Goal: Task Accomplishment & Management: Manage account settings

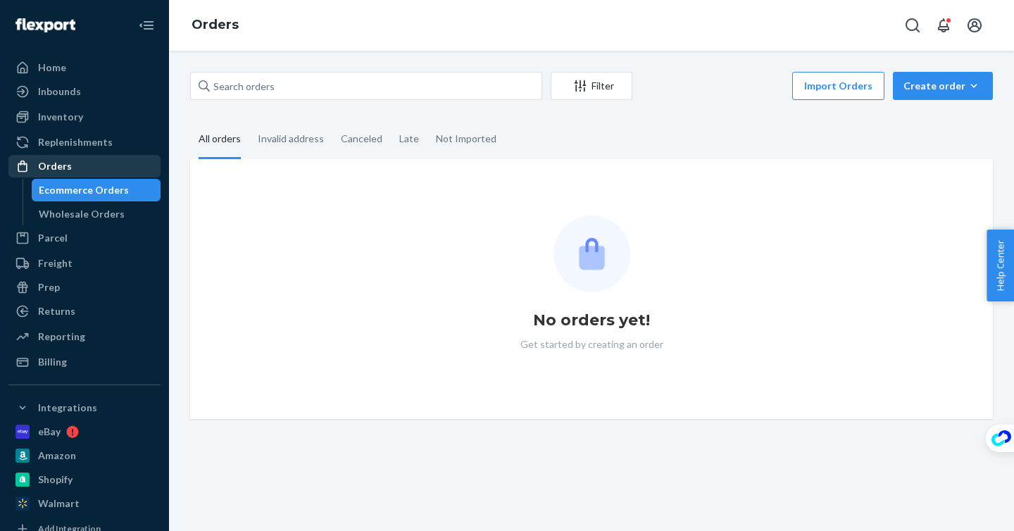
click at [114, 166] on div "Orders" at bounding box center [84, 166] width 149 height 20
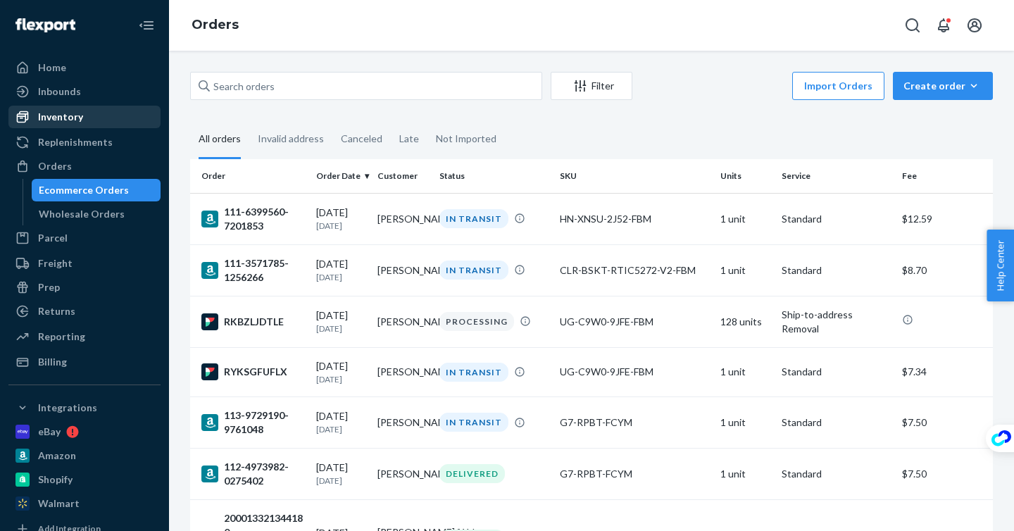
click at [99, 115] on div "Inventory" at bounding box center [84, 117] width 149 height 20
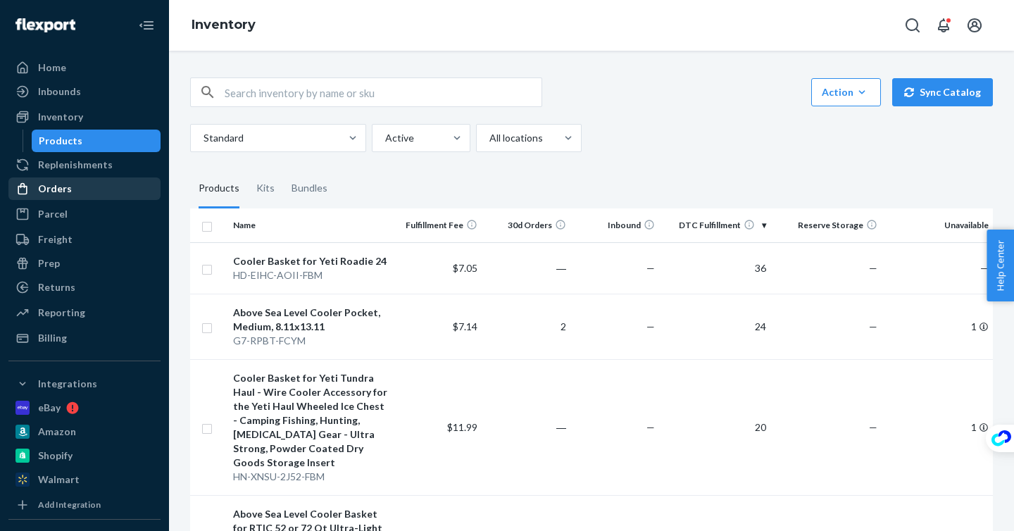
click at [101, 189] on div "Orders" at bounding box center [84, 189] width 149 height 20
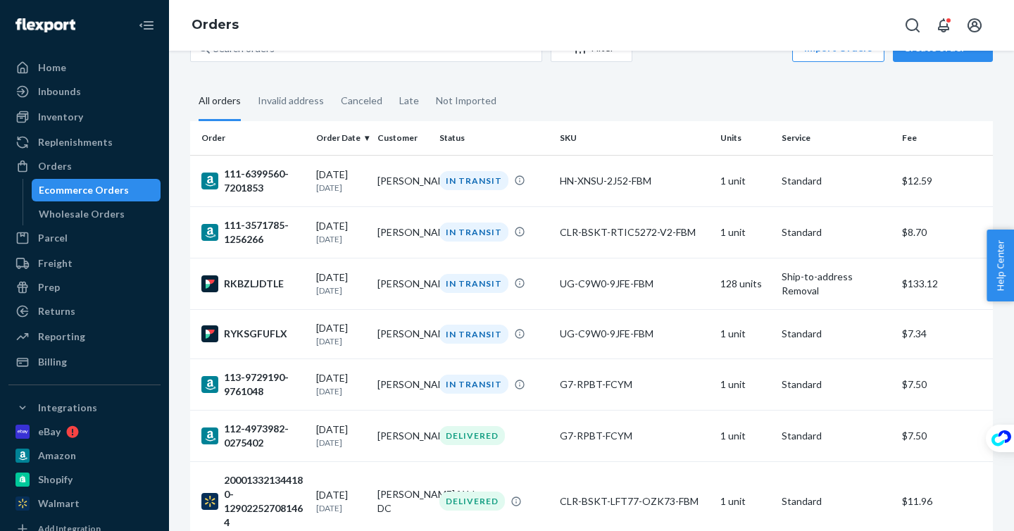
scroll to position [39, 0]
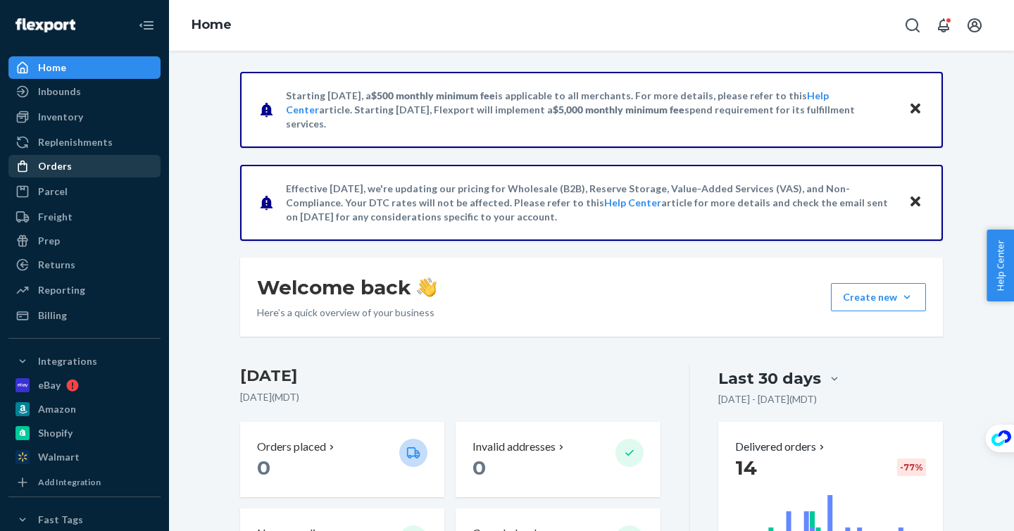
click at [90, 165] on div "Orders" at bounding box center [84, 166] width 149 height 20
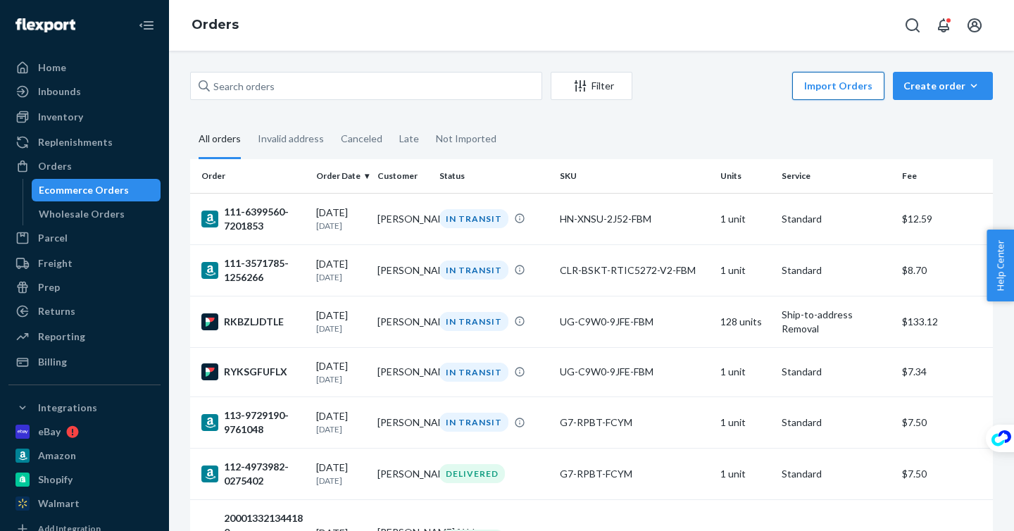
click at [864, 84] on button "Import Orders" at bounding box center [838, 86] width 92 height 28
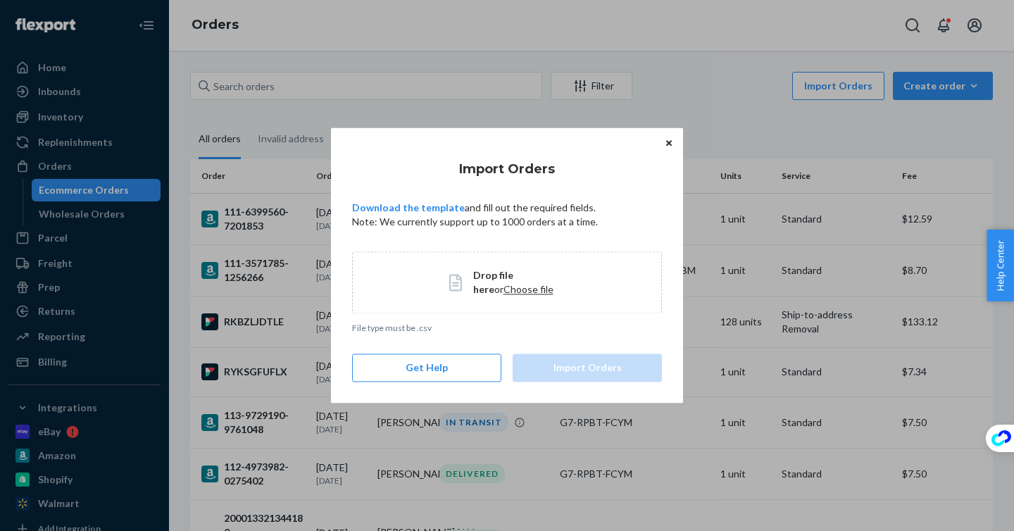
click at [669, 143] on icon "Close" at bounding box center [669, 143] width 6 height 6
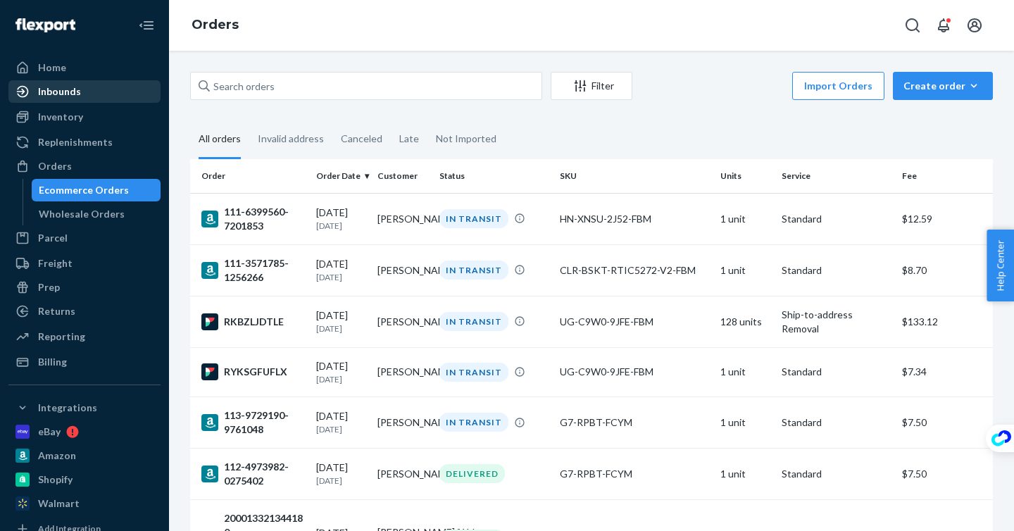
click at [101, 94] on div "Inbounds" at bounding box center [84, 92] width 149 height 20
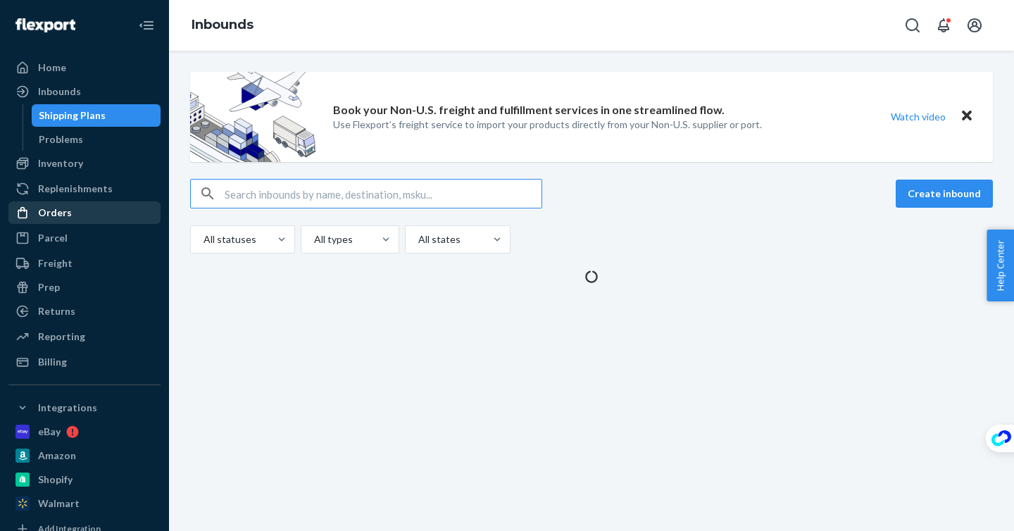
click at [100, 212] on div "Orders" at bounding box center [84, 213] width 149 height 20
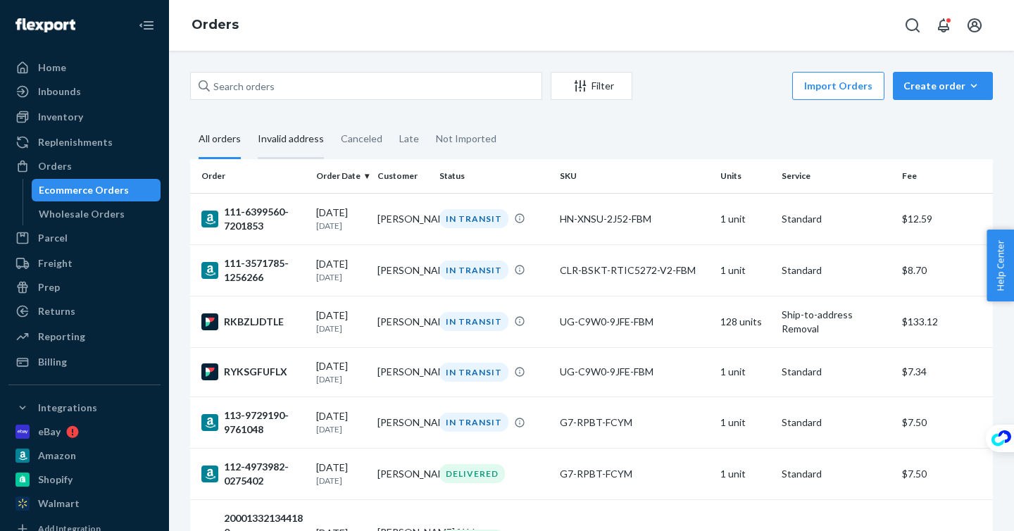
click at [287, 150] on div "Invalid address" at bounding box center [291, 139] width 66 height 39
click at [249, 120] on input "Invalid address" at bounding box center [249, 120] width 0 height 0
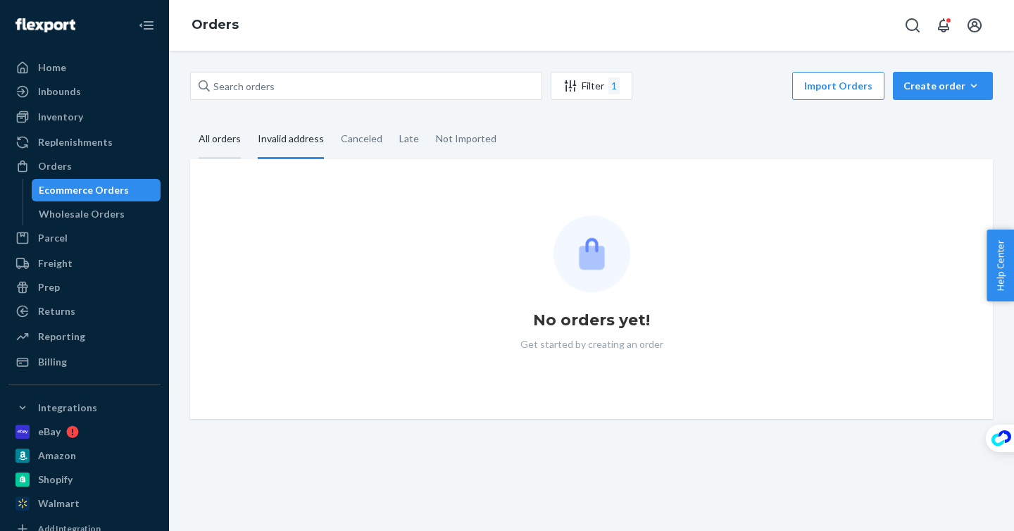
click at [232, 141] on div "All orders" at bounding box center [219, 139] width 42 height 39
click at [190, 120] on input "All orders" at bounding box center [190, 120] width 0 height 0
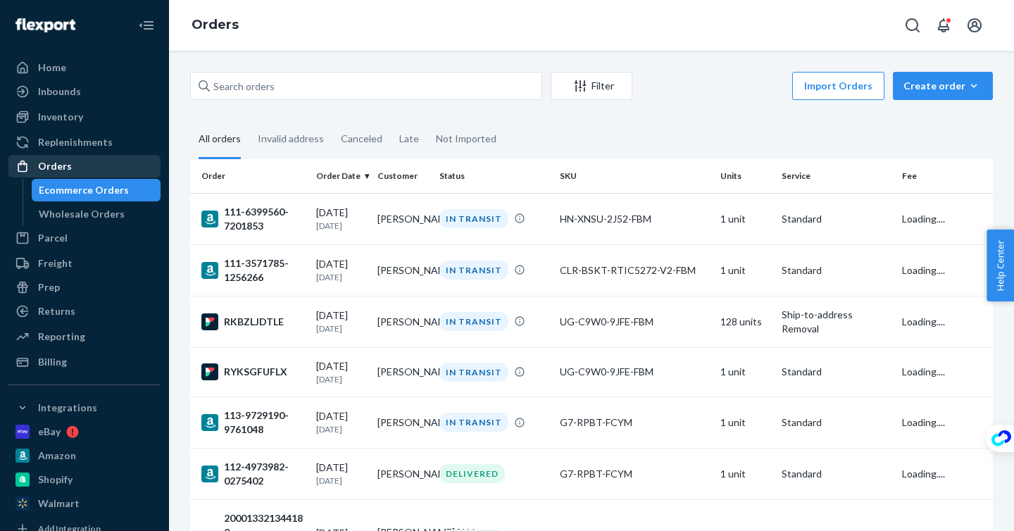
click at [107, 163] on div "Orders" at bounding box center [84, 166] width 149 height 20
